Goal: Information Seeking & Learning: Find specific page/section

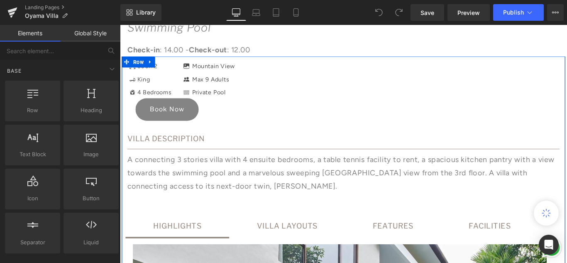
scroll to position [456, 0]
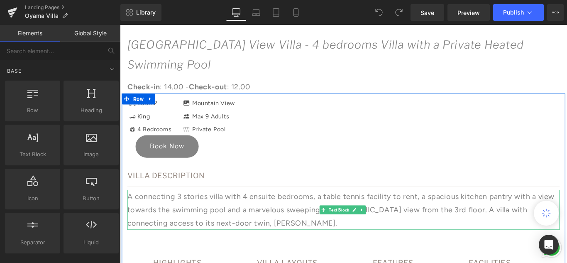
click at [257, 210] on p "A connecting 3 stories villa with 4 ensuite bedrooms, a table tennis facility t…" at bounding box center [370, 232] width 485 height 45
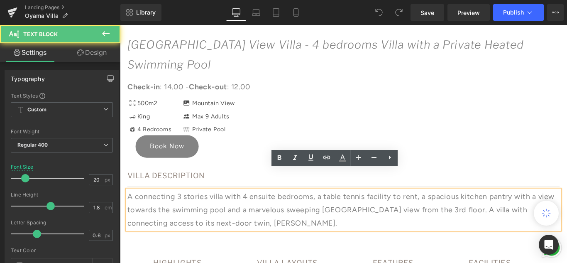
click at [261, 210] on p "A connecting 3 stories villa with 4 ensuite bedrooms, a table tennis facility t…" at bounding box center [370, 232] width 485 height 45
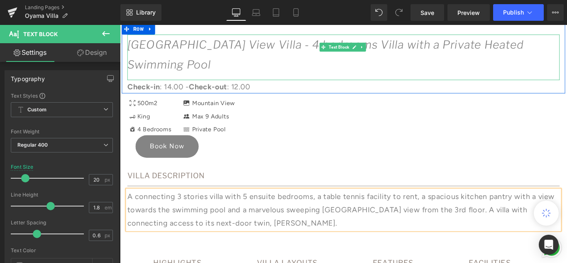
drag, startPoint x: 278, startPoint y: 40, endPoint x: 284, endPoint y: 53, distance: 13.7
click at [278, 41] on icon "[GEOGRAPHIC_DATA] View Villa - 4 bedrooms Villa with a Private Heated Swimming …" at bounding box center [350, 57] width 445 height 37
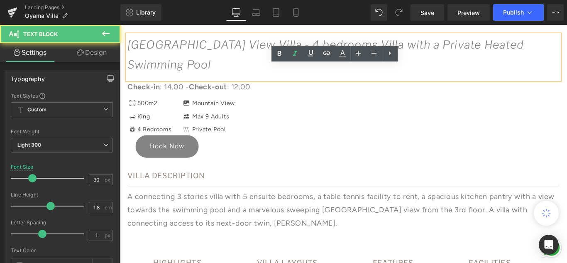
click at [281, 43] on icon "[GEOGRAPHIC_DATA] View Villa - 4 bedrooms Villa with a Private Heated Swimming …" at bounding box center [350, 57] width 445 height 37
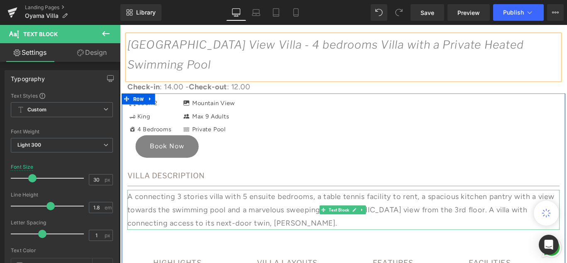
click at [261, 210] on p "A connecting 3 stories villa with 5 ensuite bedrooms, a table tennis facility t…" at bounding box center [370, 232] width 485 height 45
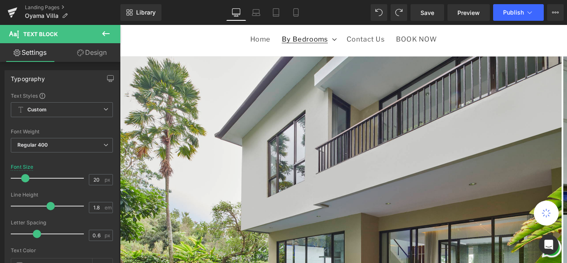
scroll to position [0, 0]
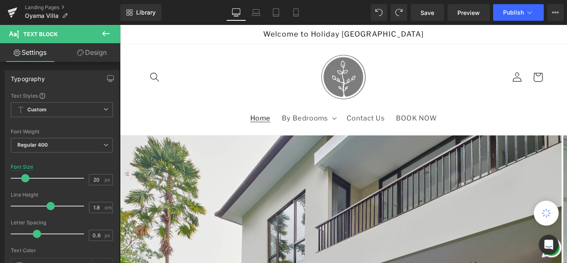
click at [282, 125] on span "Home" at bounding box center [277, 128] width 22 height 9
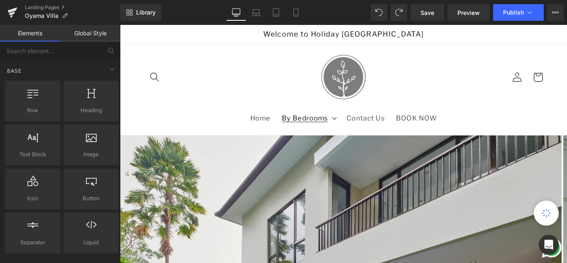
click at [358, 135] on summary "By Bedrooms" at bounding box center [331, 129] width 73 height 22
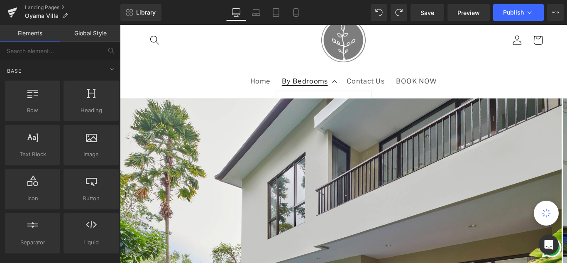
click at [357, 84] on summary "By Bedrooms" at bounding box center [331, 88] width 73 height 22
click at [357, 86] on summary "By Bedrooms" at bounding box center [331, 88] width 73 height 22
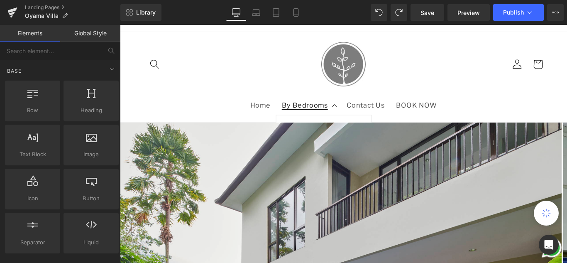
scroll to position [0, 0]
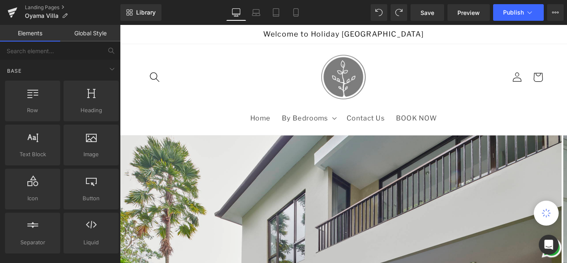
click at [165, 83] on span "Search" at bounding box center [159, 84] width 24 height 24
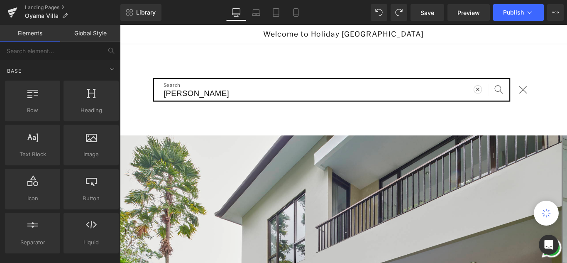
type input "[PERSON_NAME]"
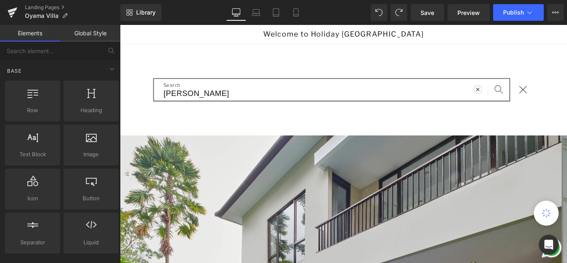
click at [543, 97] on icon "Search" at bounding box center [545, 97] width 10 height 10
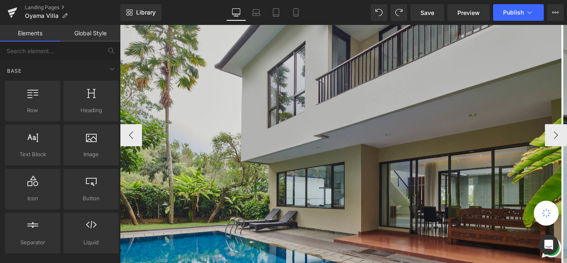
scroll to position [249, 0]
